Goal: Find specific page/section: Find specific page/section

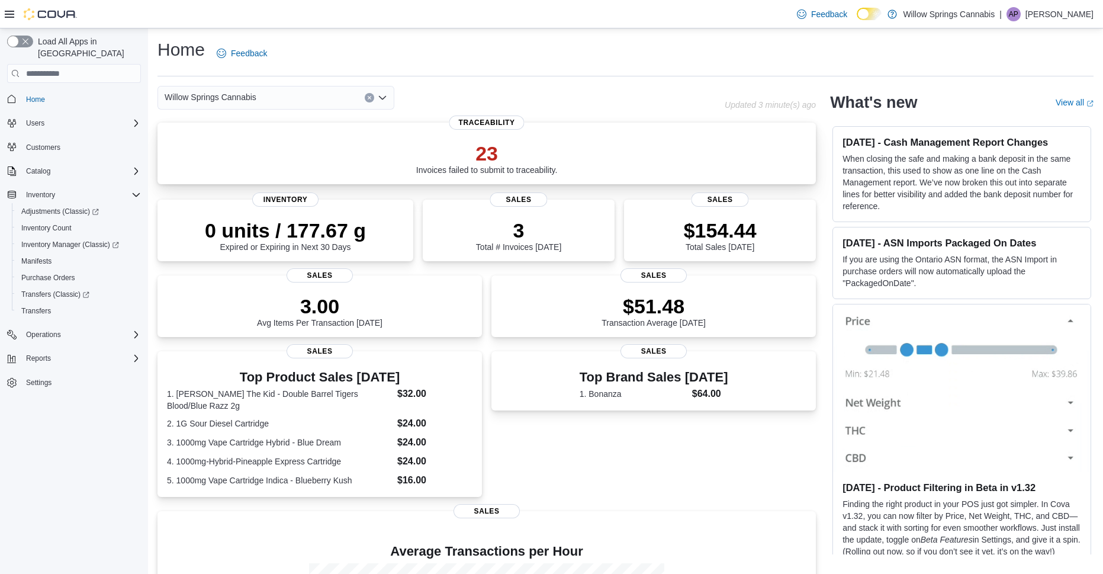
click at [469, 162] on p "23" at bounding box center [487, 154] width 142 height 24
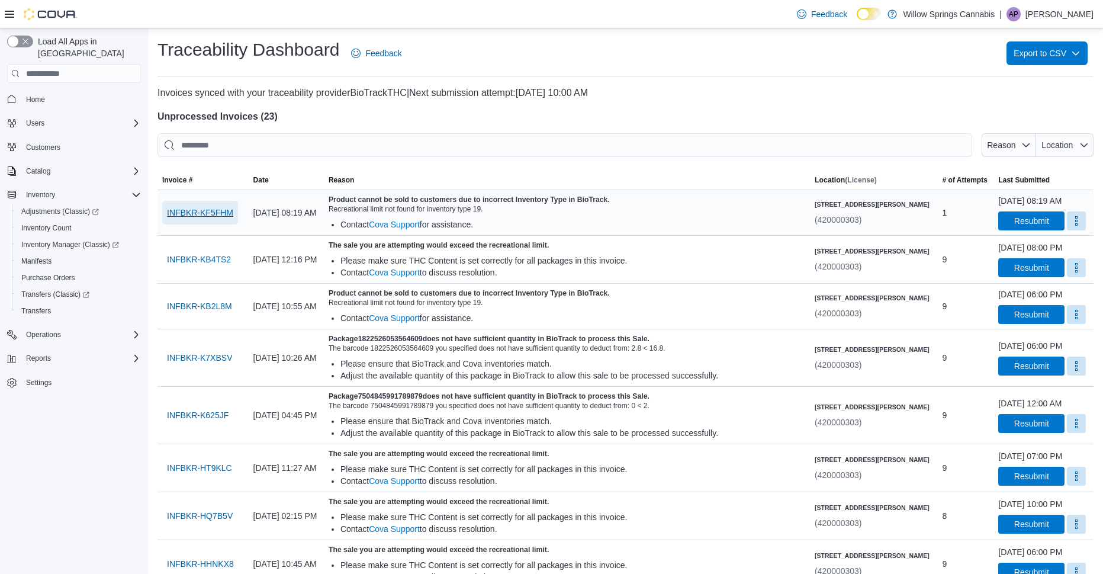
click at [197, 216] on span "INFBKR-KF5FHM" at bounding box center [200, 213] width 66 height 12
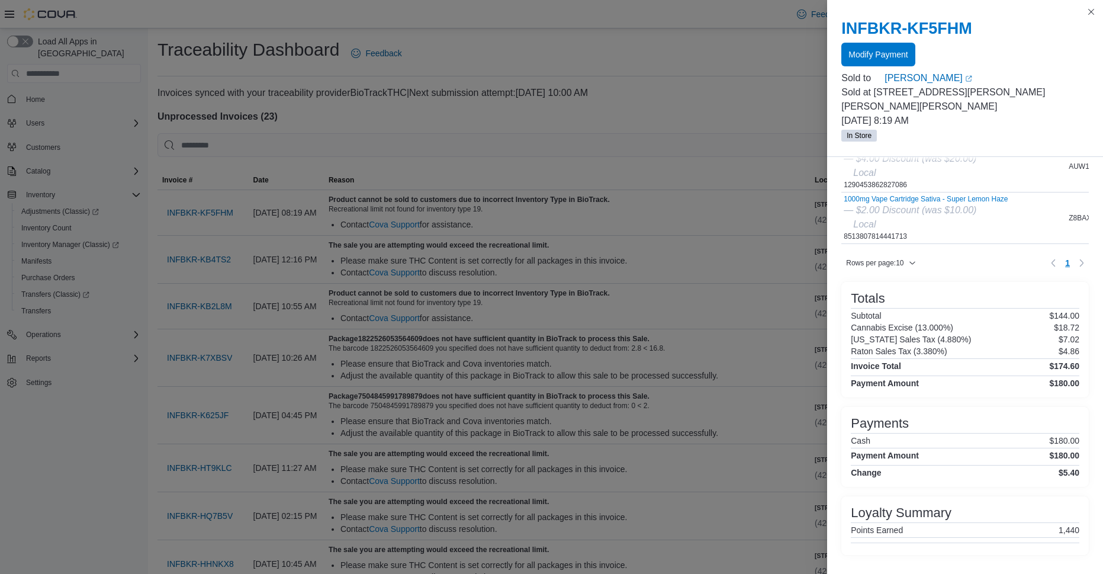
scroll to position [316, 0]
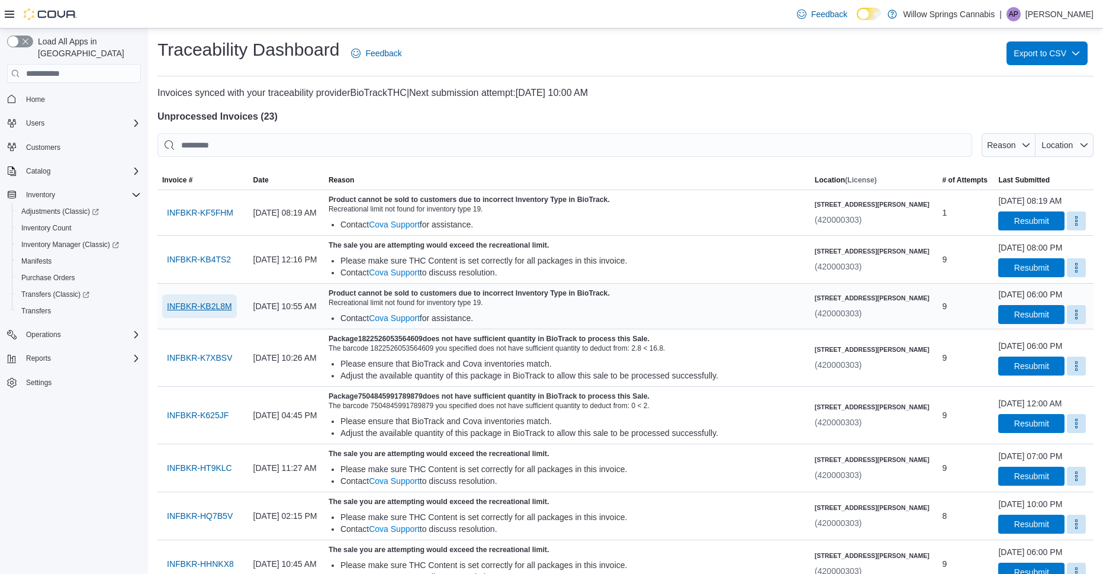
click at [202, 312] on span "INFBKR-KB2L8M" at bounding box center [199, 306] width 65 height 12
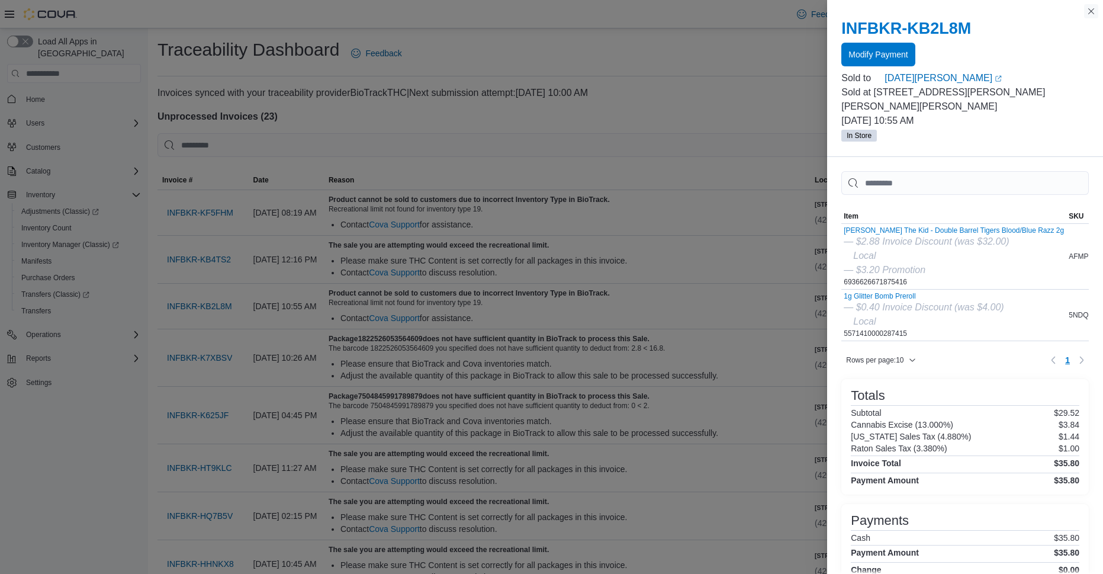
click at [1092, 9] on button "Close this dialog" at bounding box center [1091, 11] width 14 height 14
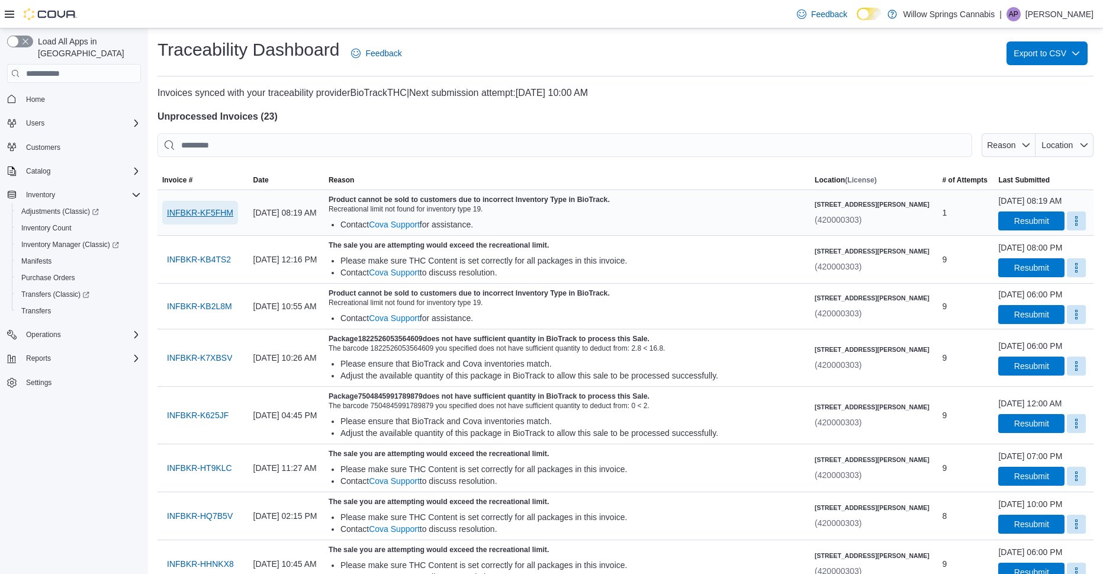
click at [198, 219] on span "INFBKR-KF5FHM" at bounding box center [200, 213] width 66 height 12
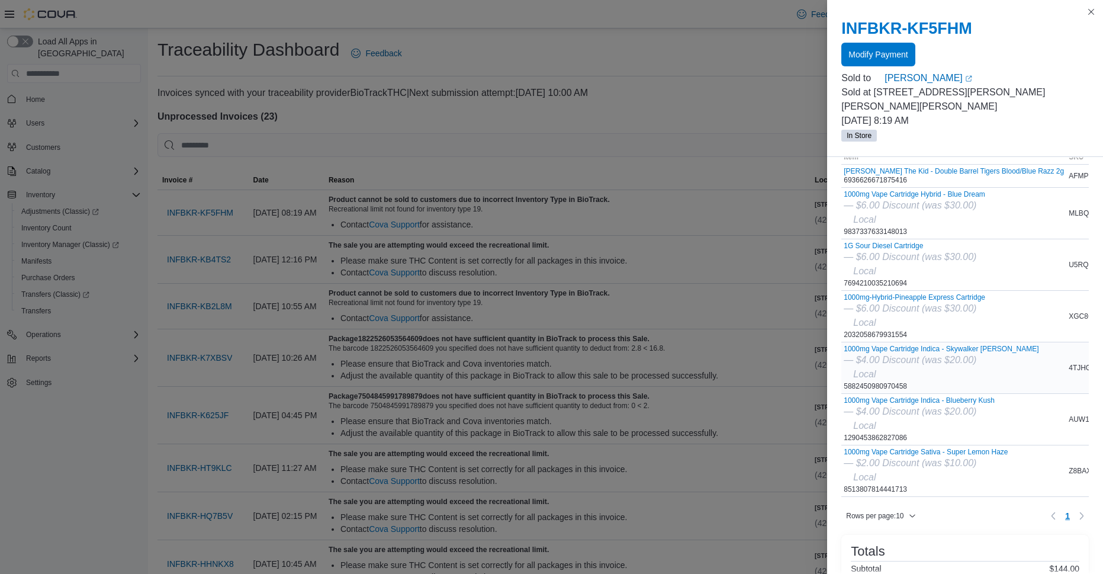
scroll to position [0, 0]
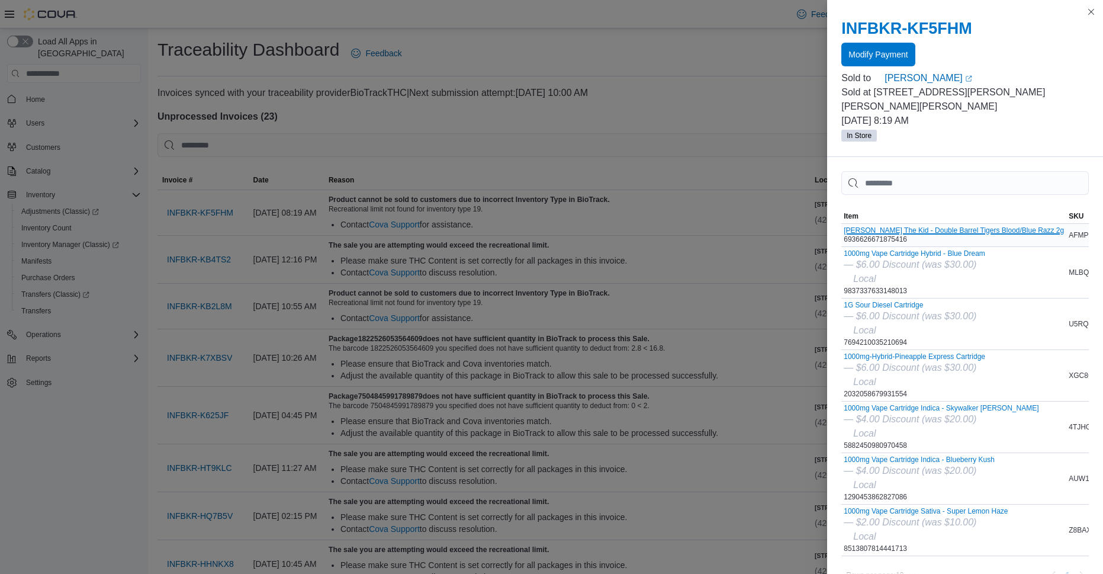
click at [890, 226] on button "[PERSON_NAME] The Kid - Double Barrel Tigers Blood/Blue Razz 2g" at bounding box center [954, 230] width 220 height 8
click at [1090, 14] on button "Close this dialog" at bounding box center [1091, 11] width 14 height 14
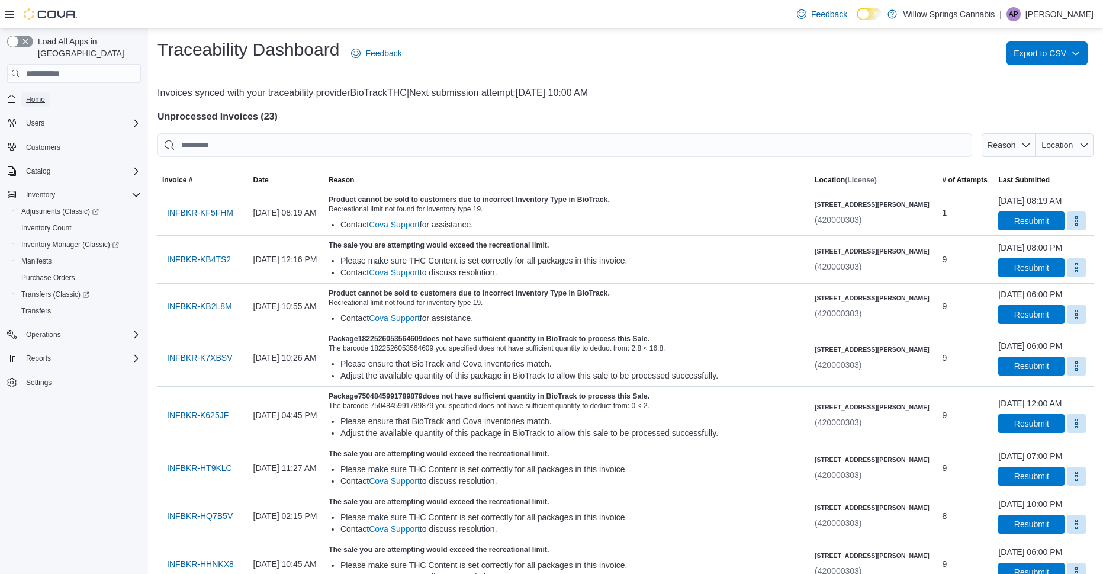
click at [34, 95] on span "Home" at bounding box center [35, 99] width 19 height 9
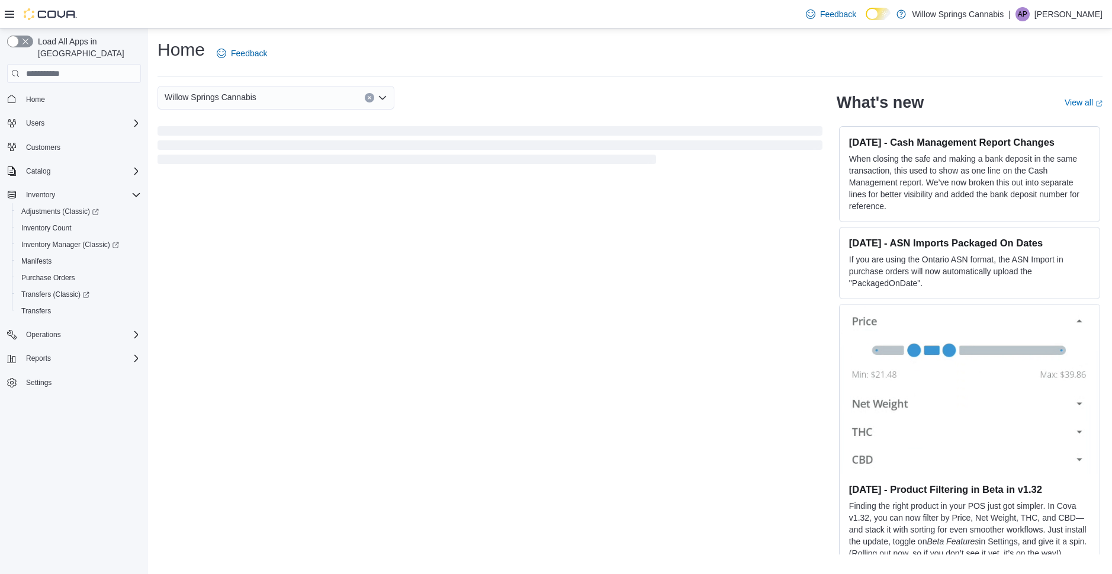
click at [384, 92] on div "Willow Springs Cannabis" at bounding box center [276, 98] width 237 height 24
click at [384, 92] on div "Willow Springs Cannabis Combo box. Selected. [GEOGRAPHIC_DATA]. Press Backspace…" at bounding box center [276, 98] width 237 height 24
click at [332, 80] on div "Home Feedback [GEOGRAPHIC_DATA] Cannabis Combo box. Selected. [GEOGRAPHIC_DATA]…" at bounding box center [630, 295] width 964 height 535
click at [117, 91] on span "Home" at bounding box center [81, 98] width 120 height 15
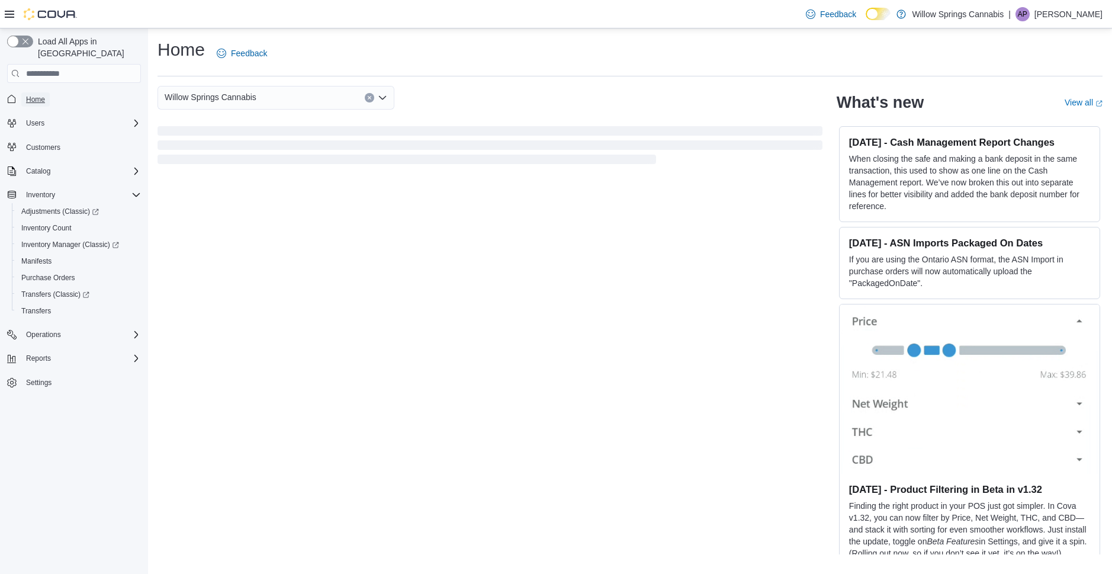
click at [39, 95] on span "Home" at bounding box center [35, 99] width 19 height 9
click at [38, 95] on span "Home" at bounding box center [35, 99] width 19 height 9
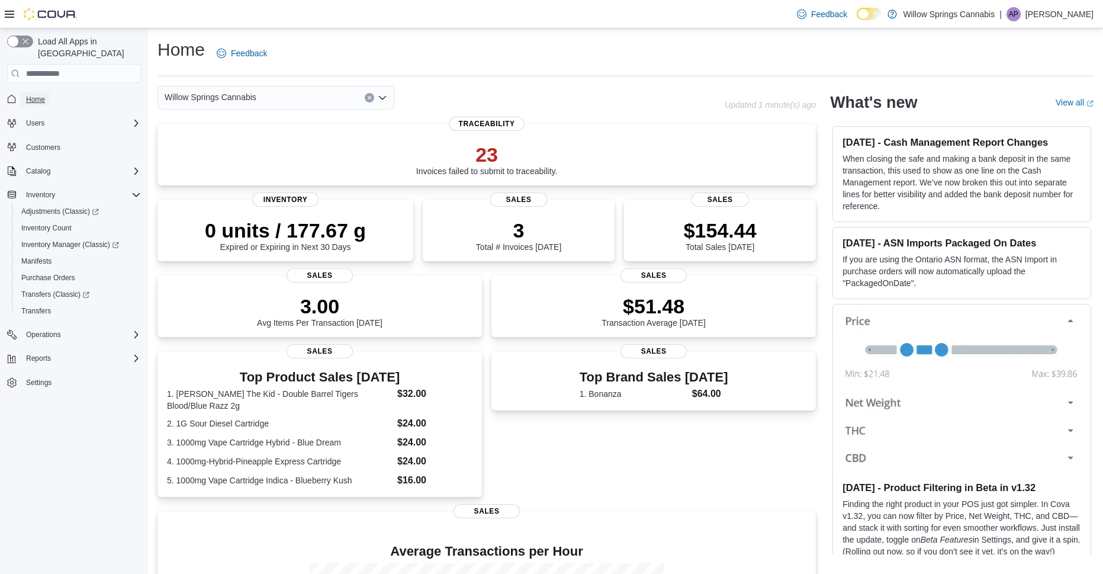
click at [41, 95] on span "Home" at bounding box center [35, 99] width 19 height 9
click at [51, 91] on span "Home" at bounding box center [81, 98] width 120 height 15
click at [54, 91] on span "Home" at bounding box center [81, 98] width 120 height 15
click at [44, 95] on span "Home" at bounding box center [35, 99] width 19 height 9
click at [43, 95] on span "Home" at bounding box center [35, 99] width 19 height 9
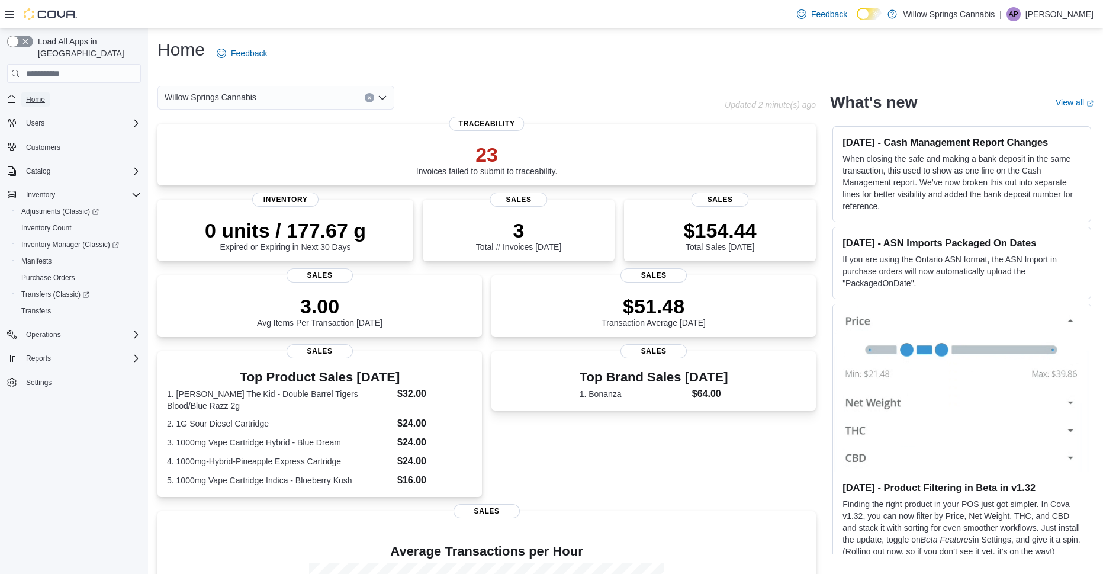
click at [44, 95] on span "Home" at bounding box center [35, 99] width 19 height 9
click at [35, 95] on span "Home" at bounding box center [35, 99] width 19 height 9
